Goal: Find specific page/section: Find specific page/section

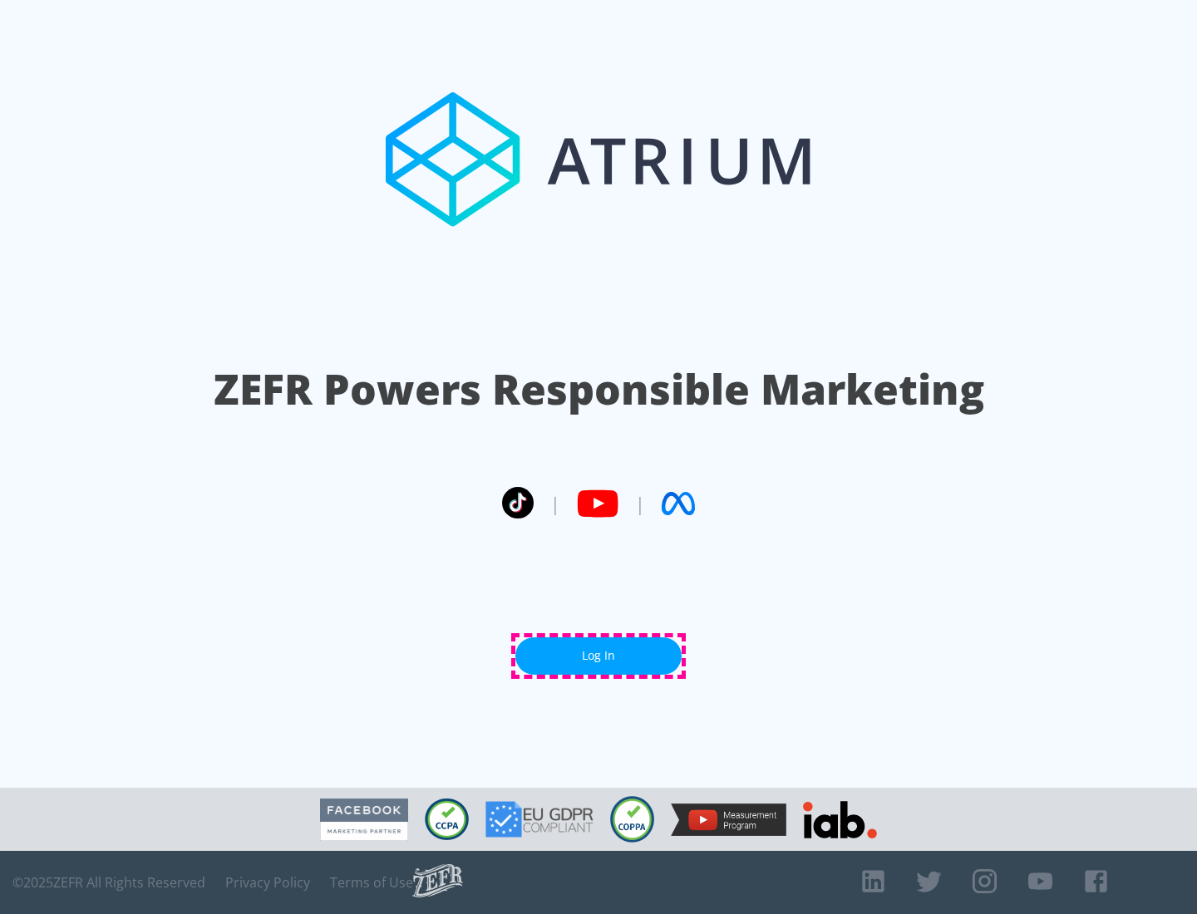
click at [599, 656] on link "Log In" at bounding box center [598, 656] width 166 height 37
